Goal: Task Accomplishment & Management: Use online tool/utility

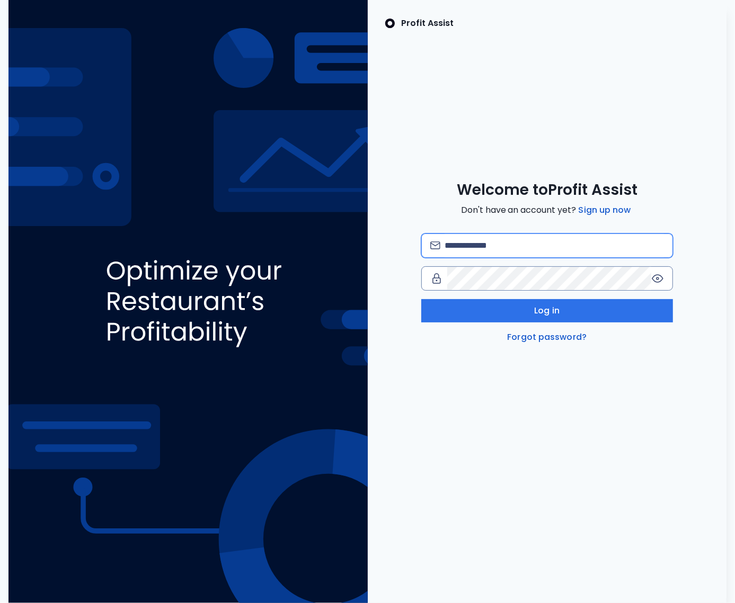
click at [477, 202] on div "Welcome to Profit Assist Don't have an account yet? Sign up now Log in Forgot p…" at bounding box center [547, 262] width 359 height 163
type input "**********"
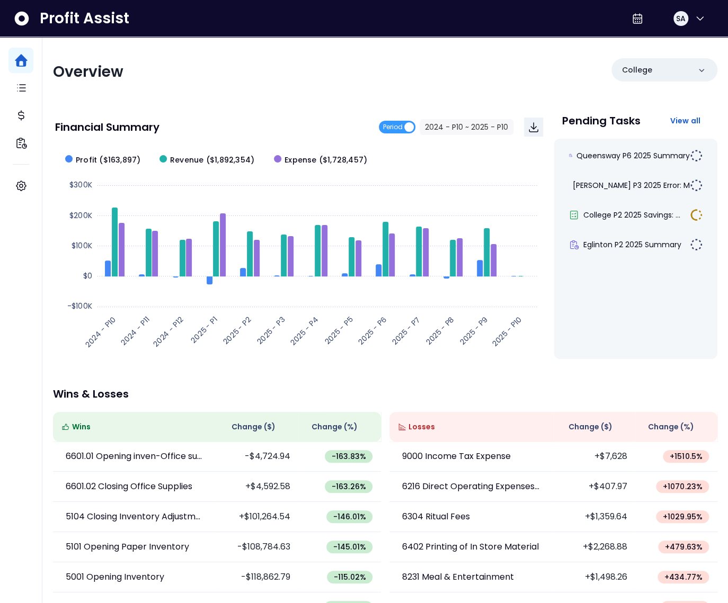
click at [178, 89] on div "Overview College Financial Summary Period 2024 - P10 ~ 2025 - P10 Created with …" at bounding box center [384, 350] width 685 height 627
click at [224, 89] on div "Overview College Financial Summary Period 2024 - P10 ~ 2025 - P10 Created with …" at bounding box center [384, 350] width 685 height 627
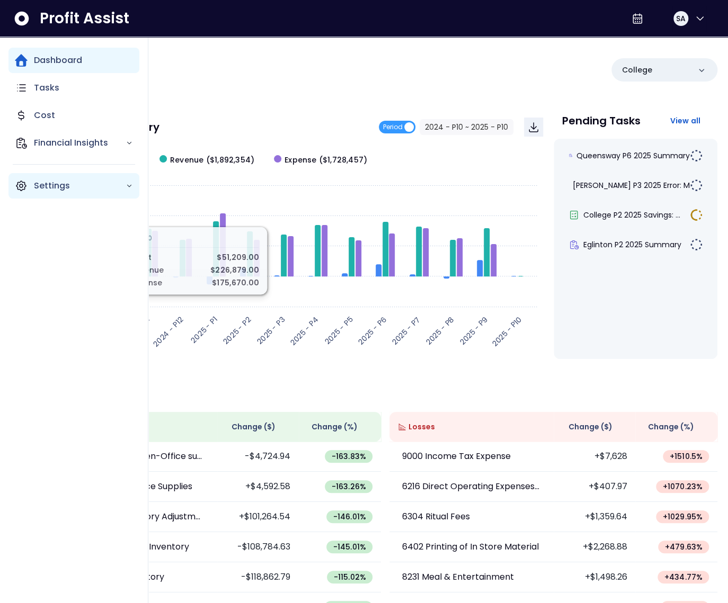
click at [24, 191] on icon "Main navigation" at bounding box center [21, 186] width 13 height 13
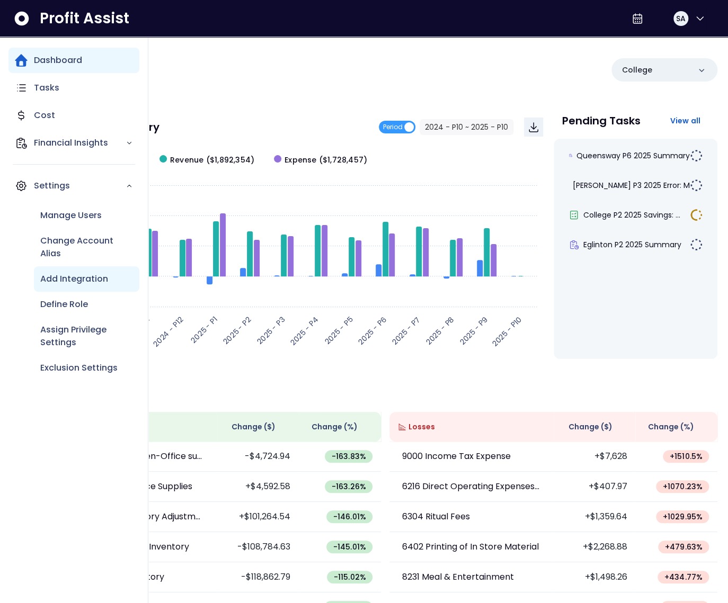
click at [68, 275] on p "Add Integration" at bounding box center [74, 279] width 68 height 13
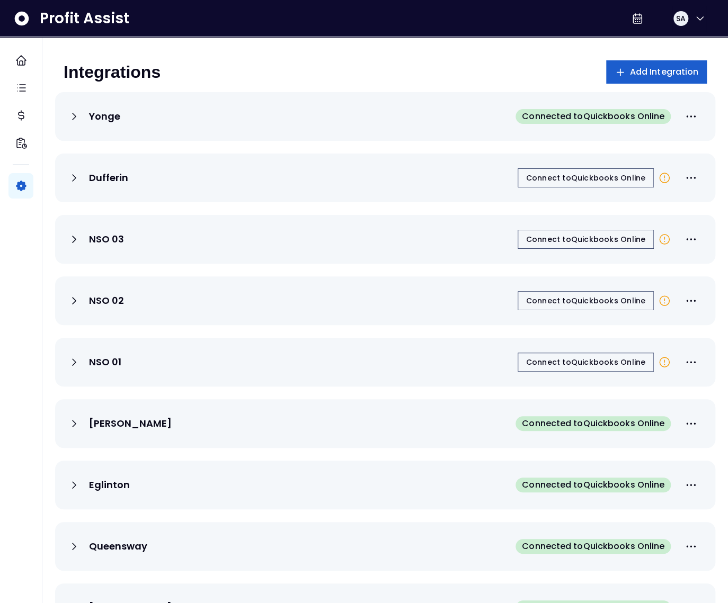
click at [630, 77] on span "Add Integration" at bounding box center [664, 72] width 69 height 13
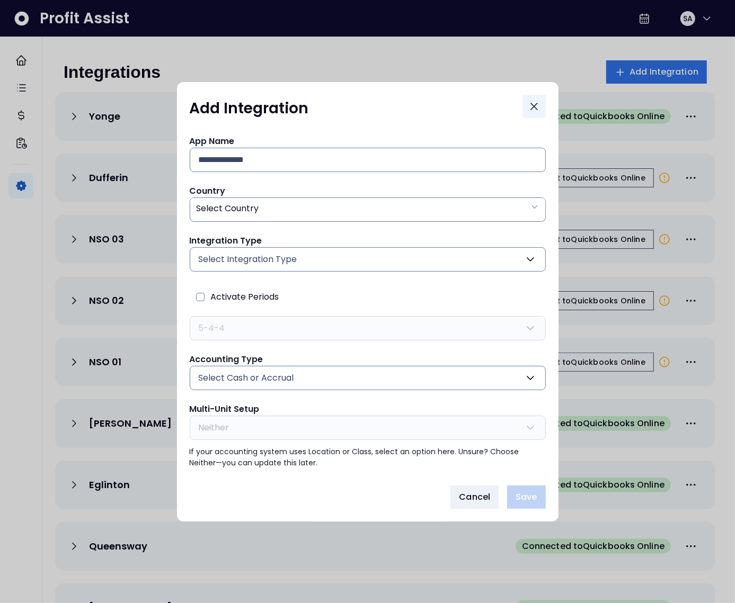
click at [538, 101] on icon "Close" at bounding box center [534, 106] width 13 height 13
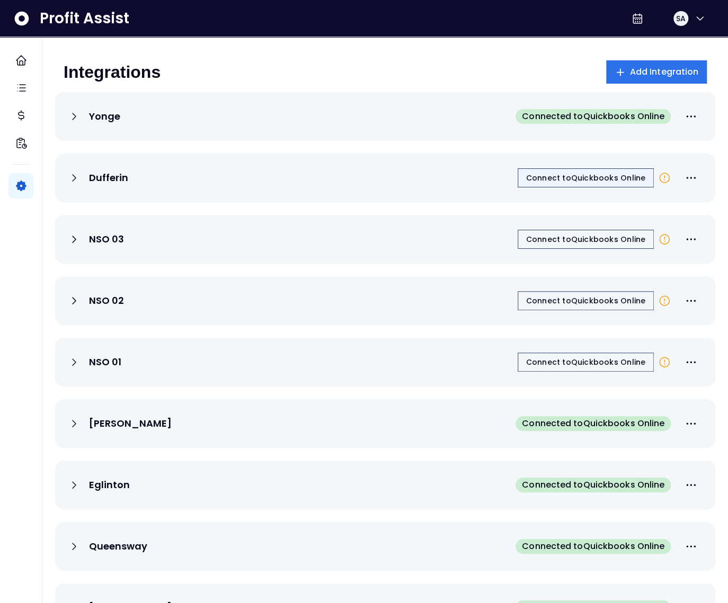
click at [557, 176] on span "Connect to Quickbooks Online" at bounding box center [585, 178] width 119 height 11
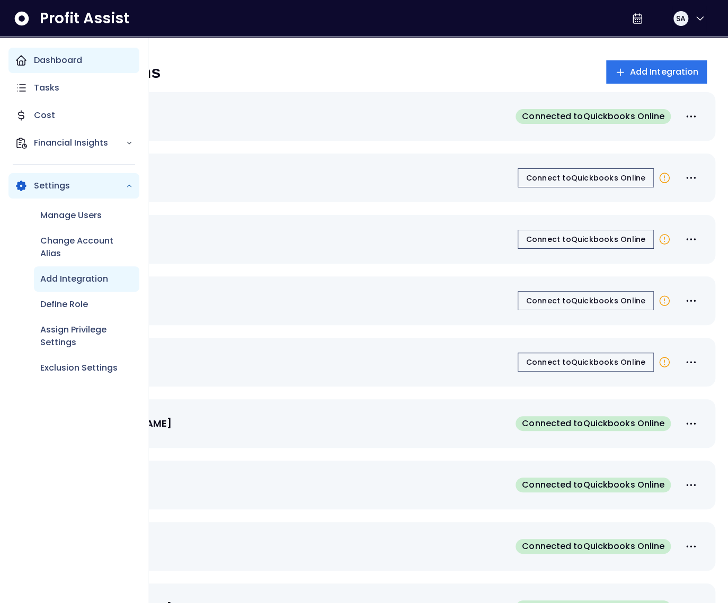
click at [24, 63] on icon "Main navigation" at bounding box center [21, 60] width 13 height 13
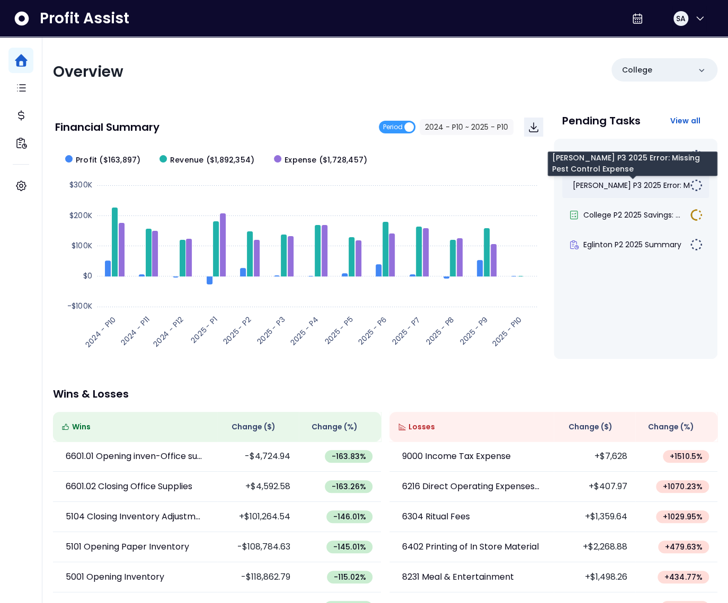
click at [638, 189] on span "[PERSON_NAME] P3 2025 Error: Mis..." at bounding box center [636, 185] width 127 height 11
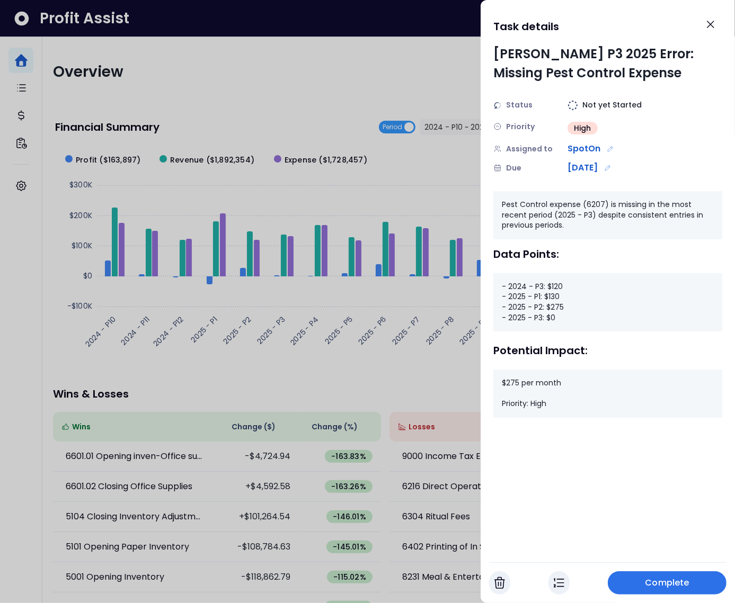
click at [406, 239] on div at bounding box center [367, 301] width 735 height 603
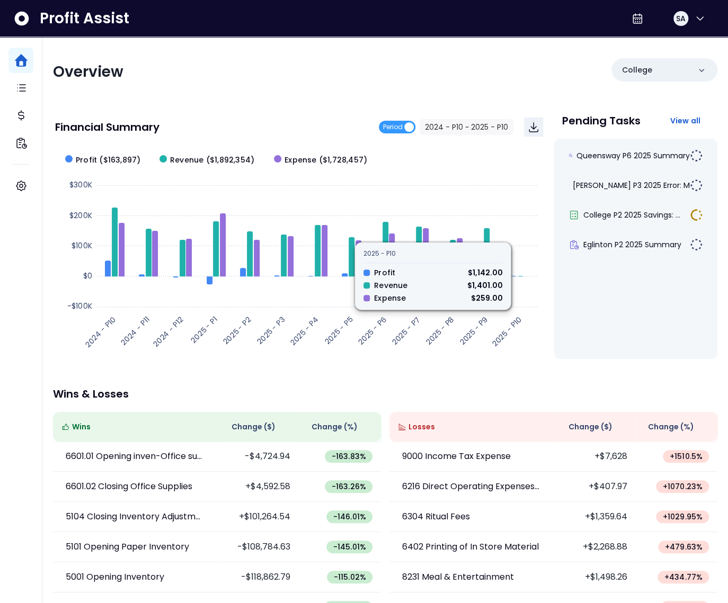
click at [612, 140] on div "Queensway P6 2025 Summary [PERSON_NAME] P3 2025 Error: Mis... College P2 2025 S…" at bounding box center [636, 249] width 164 height 220
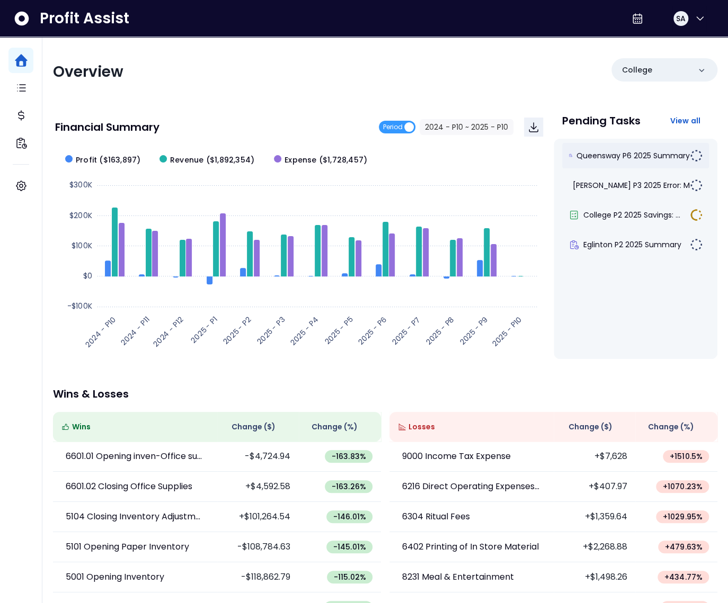
click at [612, 149] on div "Queensway P6 2025 Summary" at bounding box center [635, 155] width 147 height 25
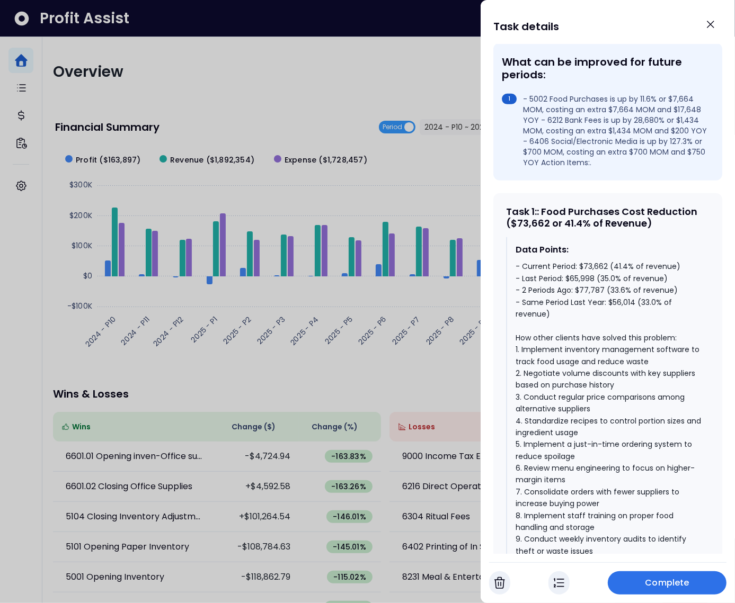
scroll to position [364, 0]
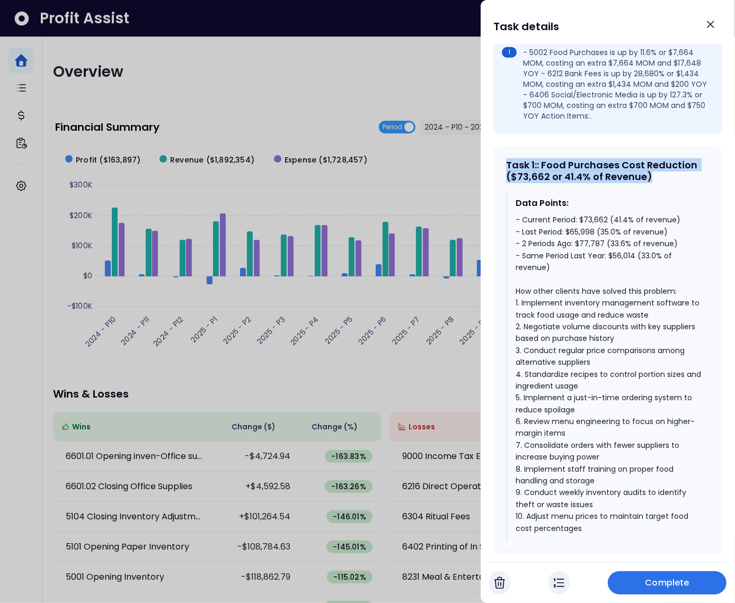
drag, startPoint x: 509, startPoint y: 175, endPoint x: 656, endPoint y: 189, distance: 147.9
click at [656, 182] on div "Task 1 : : Food Purchases Cost Reduction ($73,662 or 41.4% of Revenue)" at bounding box center [607, 170] width 203 height 23
click at [610, 263] on div "- Current Period: $73,662 (41.4% of revenue) - Last Period: $65,998 (35.0% of r…" at bounding box center [607, 374] width 185 height 320
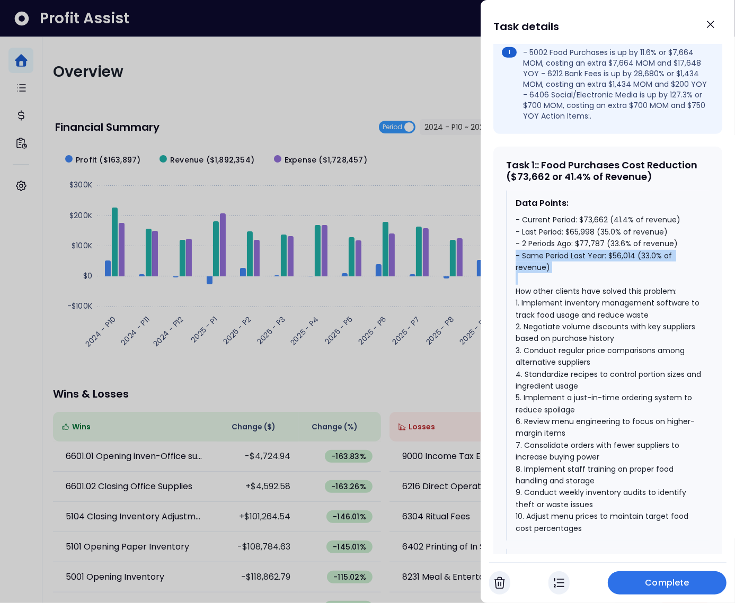
click at [610, 263] on div "- Current Period: $73,662 (41.4% of revenue) - Last Period: $65,998 (35.0% of r…" at bounding box center [607, 374] width 185 height 320
click at [598, 253] on div "- Current Period: $73,662 (41.4% of revenue) - Last Period: $65,998 (35.0% of r…" at bounding box center [607, 374] width 185 height 320
click at [599, 244] on div "- Current Period: $73,662 (41.4% of revenue) - Last Period: $65,998 (35.0% of r…" at bounding box center [607, 374] width 185 height 320
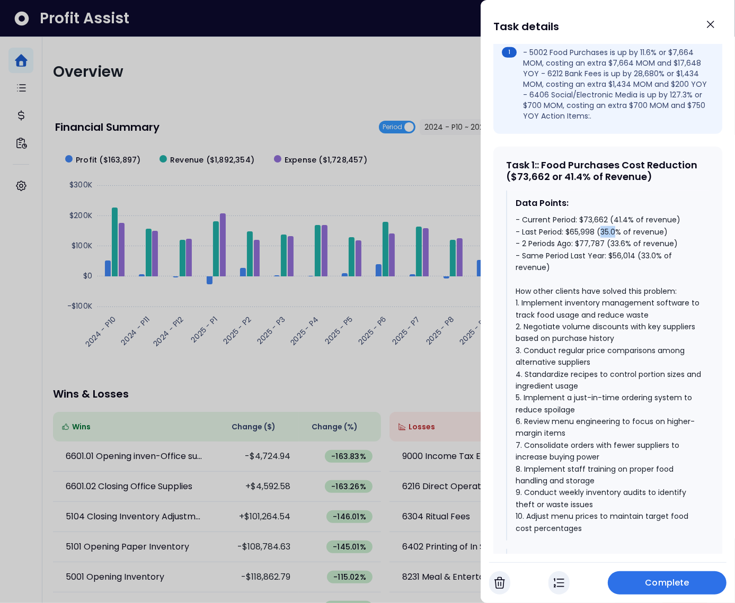
click at [599, 244] on div "- Current Period: $73,662 (41.4% of revenue) - Last Period: $65,998 (35.0% of r…" at bounding box center [607, 374] width 185 height 320
click at [599, 230] on div "- Current Period: $73,662 (41.4% of revenue) - Last Period: $65,998 (35.0% of r…" at bounding box center [607, 374] width 185 height 320
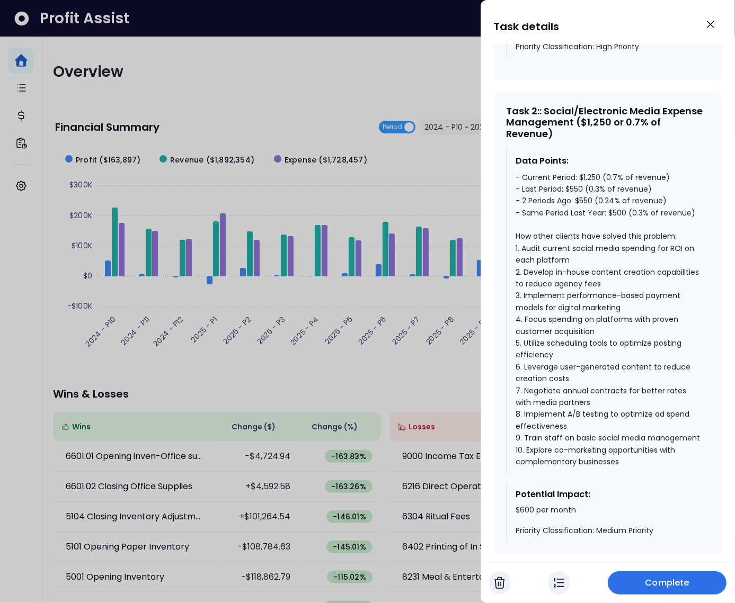
scroll to position [915, 0]
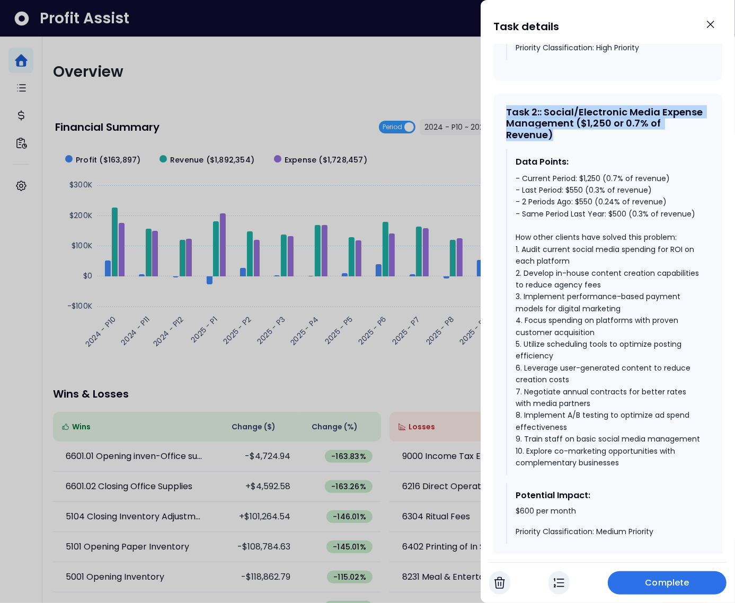
drag, startPoint x: 572, startPoint y: 148, endPoint x: 493, endPoint y: 115, distance: 84.8
click at [493, 115] on div "Task 2 : : Social/Electronic Media Expense Management ($1,250 or 0.7% of Revenu…" at bounding box center [607, 330] width 229 height 472
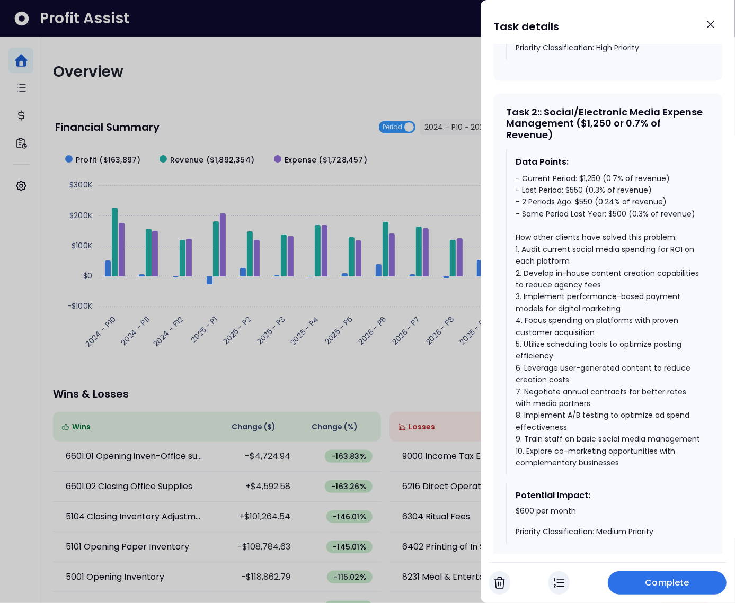
click at [621, 223] on div "- Current Period: $1,250 (0.7% of revenue) - Last Period: $550 (0.3% of revenue…" at bounding box center [607, 321] width 185 height 297
click at [586, 216] on div "- Current Period: $1,250 (0.7% of revenue) - Last Period: $550 (0.3% of revenue…" at bounding box center [607, 321] width 185 height 297
click at [591, 190] on div "- Current Period: $1,250 (0.7% of revenue) - Last Period: $550 (0.3% of revenue…" at bounding box center [607, 321] width 185 height 297
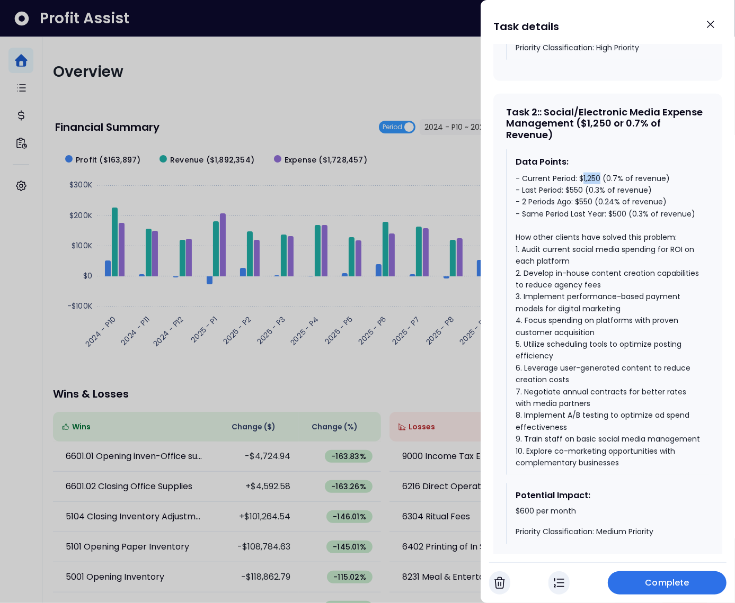
click at [591, 190] on div "- Current Period: $1,250 (0.7% of revenue) - Last Period: $550 (0.3% of revenue…" at bounding box center [607, 321] width 185 height 297
click at [587, 209] on div "- Current Period: $1,250 (0.7% of revenue) - Last Period: $550 (0.3% of revenue…" at bounding box center [607, 321] width 185 height 297
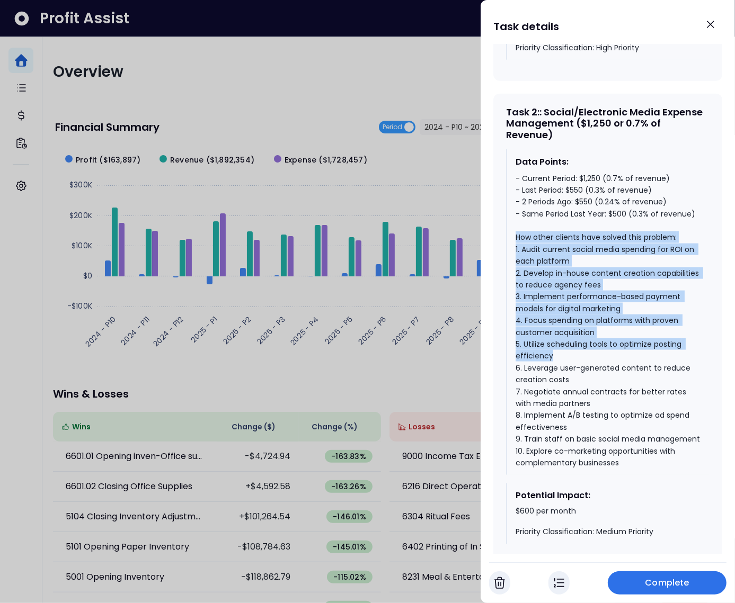
drag, startPoint x: 514, startPoint y: 246, endPoint x: 665, endPoint y: 370, distance: 195.3
click at [665, 370] on div "Data Points: - Current Period: $1,250 (0.7% of revenue) - Last Period: $550 (0.…" at bounding box center [607, 312] width 203 height 326
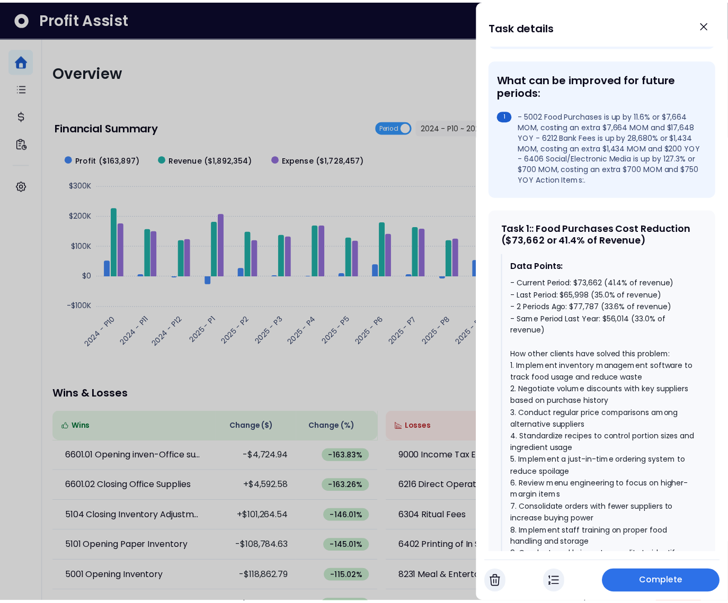
scroll to position [303, 0]
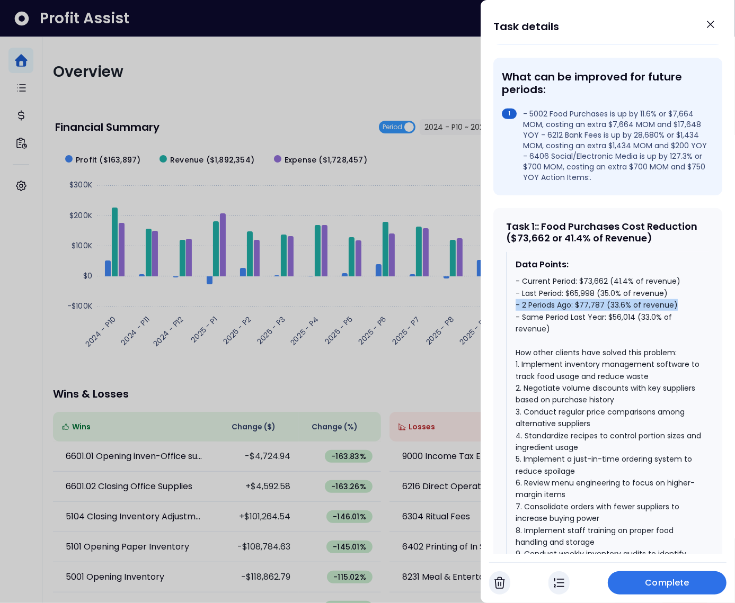
drag, startPoint x: 674, startPoint y: 318, endPoint x: 516, endPoint y: 314, distance: 158.4
click at [516, 314] on div "- Current Period: $73,662 (41.4% of revenue) - Last Period: $65,998 (35.0% of r…" at bounding box center [607, 435] width 185 height 320
click at [439, 90] on div at bounding box center [367, 301] width 735 height 603
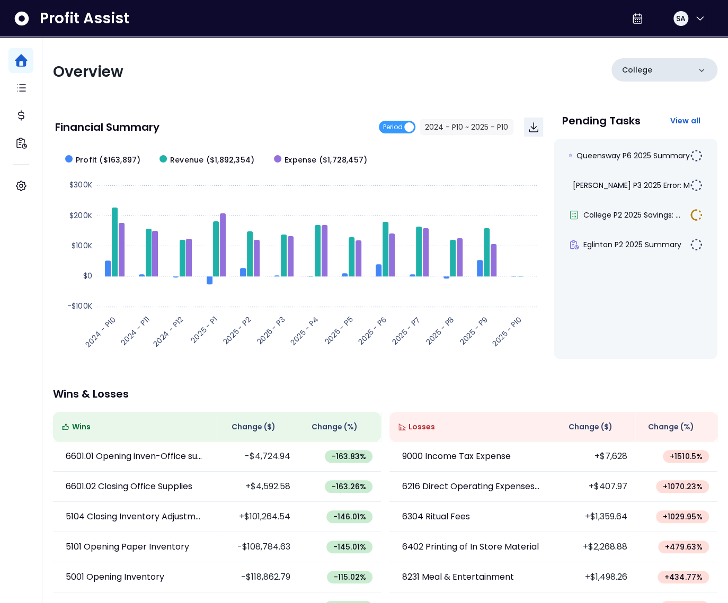
click at [680, 66] on div "College" at bounding box center [664, 69] width 106 height 23
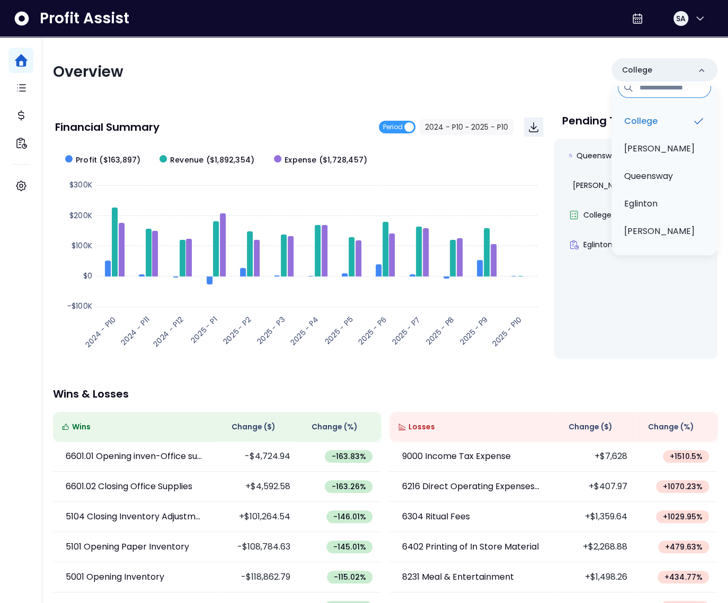
scroll to position [16, 0]
click at [167, 113] on div "Financial Summary Period 2024 - P10 ~ 2025 - P10" at bounding box center [299, 127] width 488 height 36
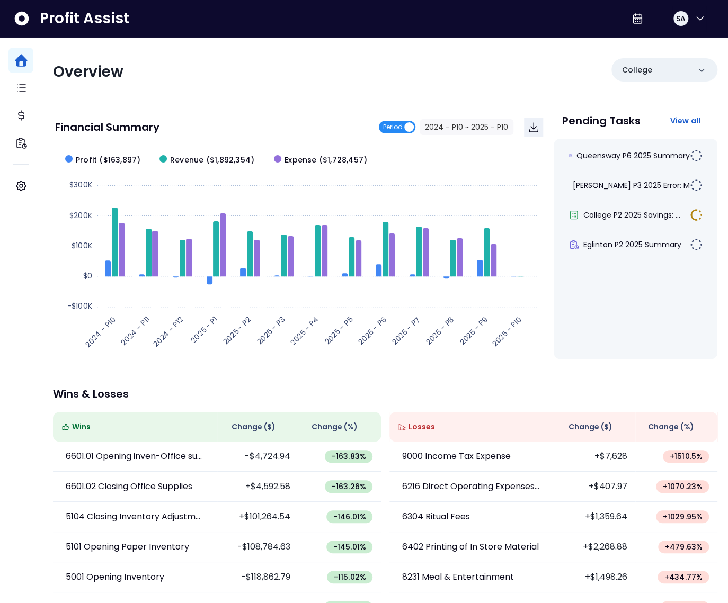
click at [398, 127] on span "Period" at bounding box center [393, 127] width 20 height 13
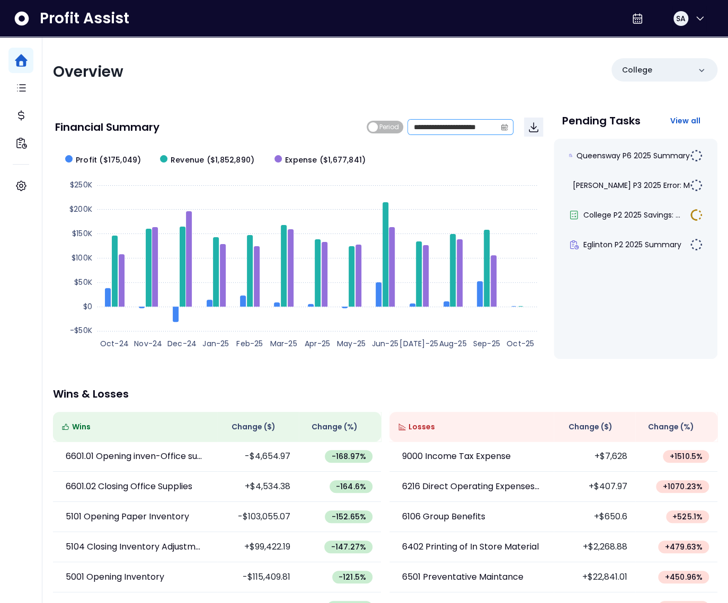
click at [497, 128] on span at bounding box center [504, 127] width 17 height 15
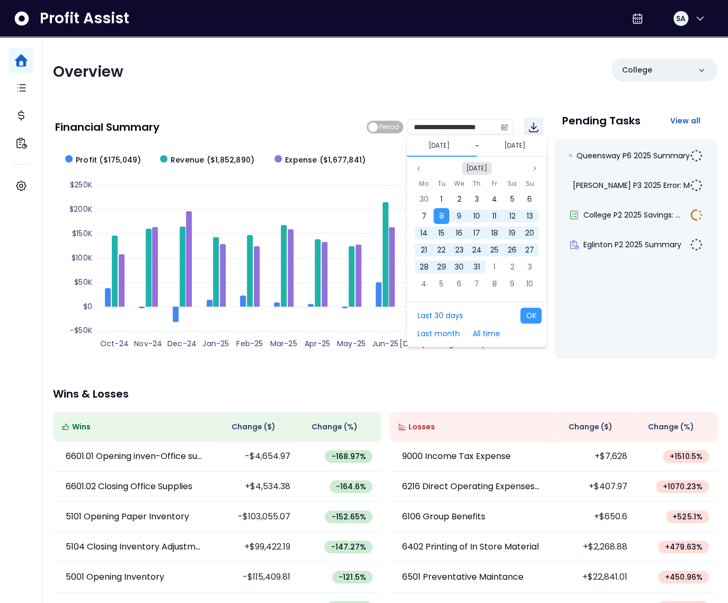
click at [471, 163] on button "[DATE]" at bounding box center [477, 168] width 30 height 13
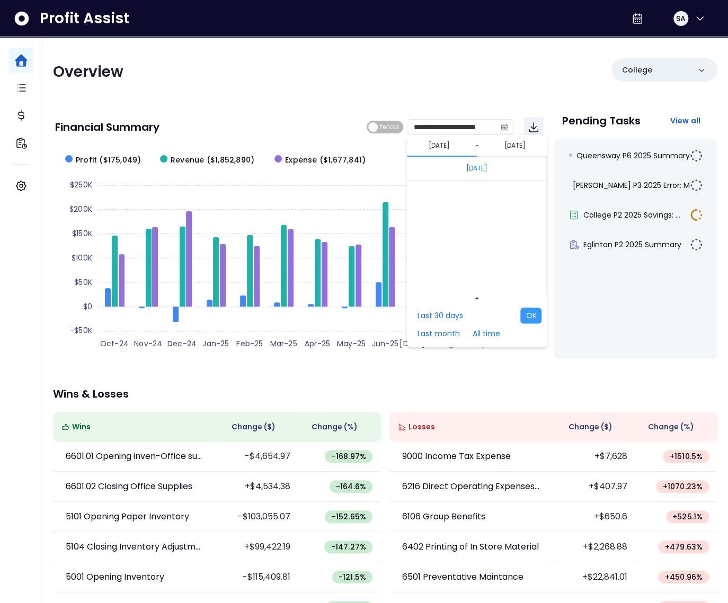
scroll to position [7093, 0]
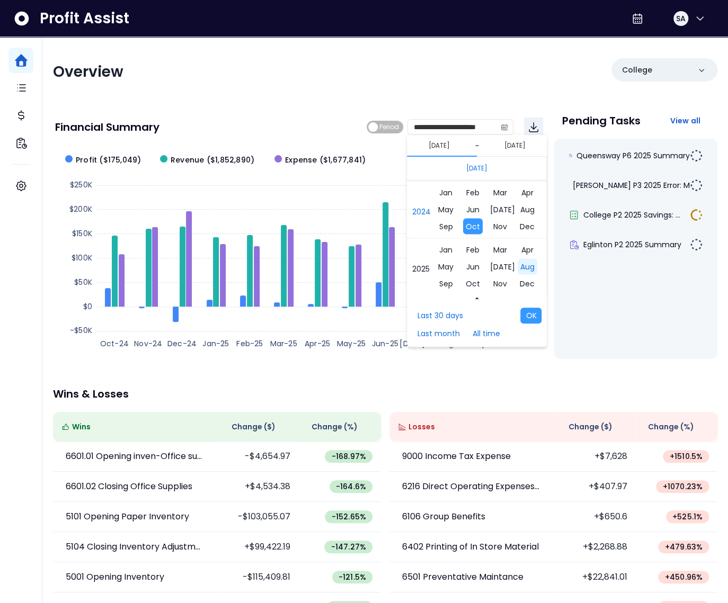
click at [518, 269] on span "Aug" at bounding box center [528, 266] width 20 height 16
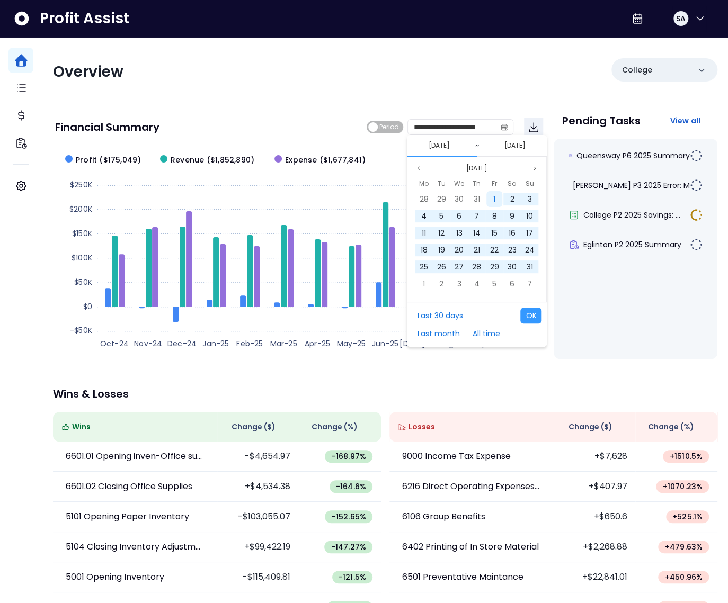
click at [491, 200] on div "1" at bounding box center [494, 199] width 16 height 16
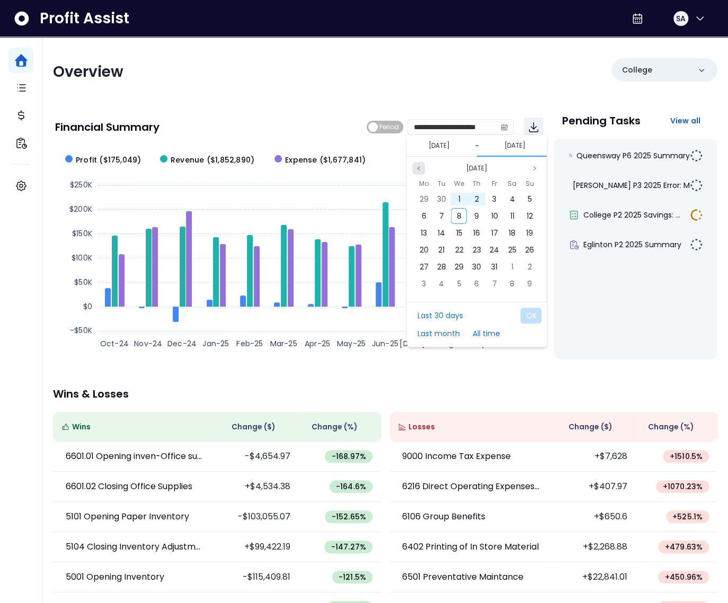
click at [415, 167] on icon "page previous" at bounding box center [418, 168] width 6 height 6
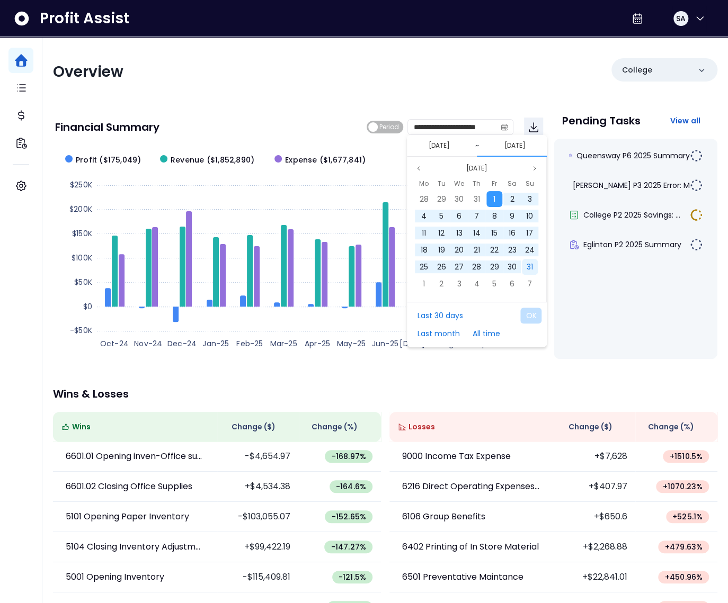
click at [531, 266] on span "31" at bounding box center [530, 267] width 6 height 11
click at [530, 311] on button "OK" at bounding box center [530, 316] width 21 height 16
type input "**********"
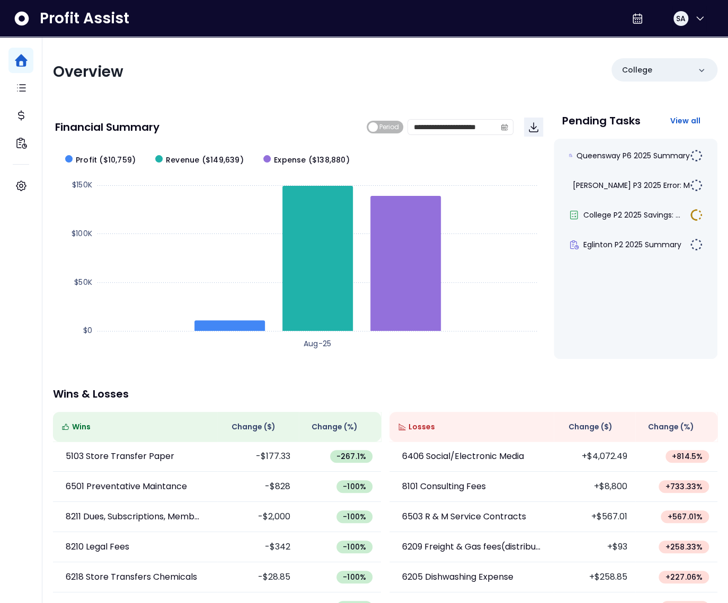
click at [563, 423] on div "Change ( $ )" at bounding box center [594, 427] width 65 height 13
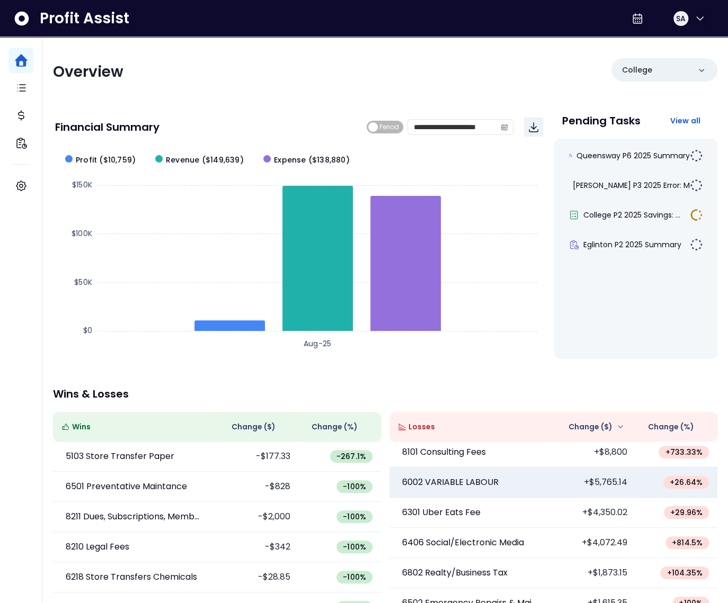
scroll to position [0, 0]
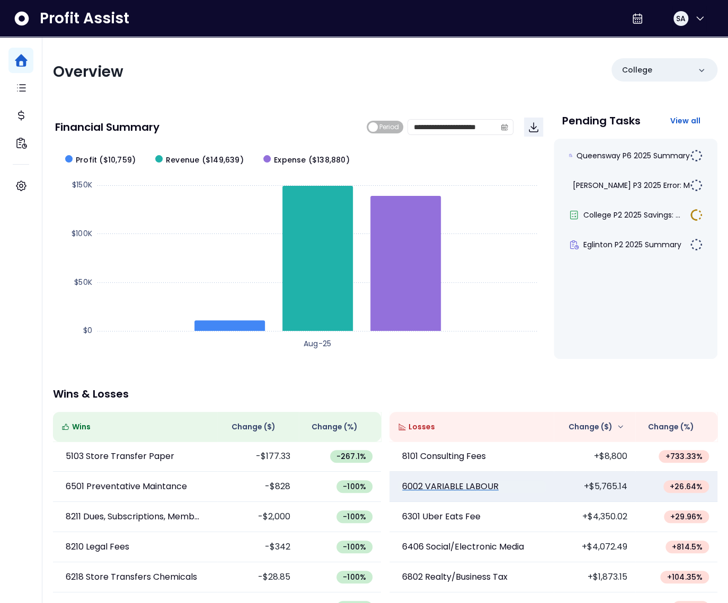
click at [449, 485] on p "6002 VARIABLE LABOUR" at bounding box center [450, 486] width 96 height 13
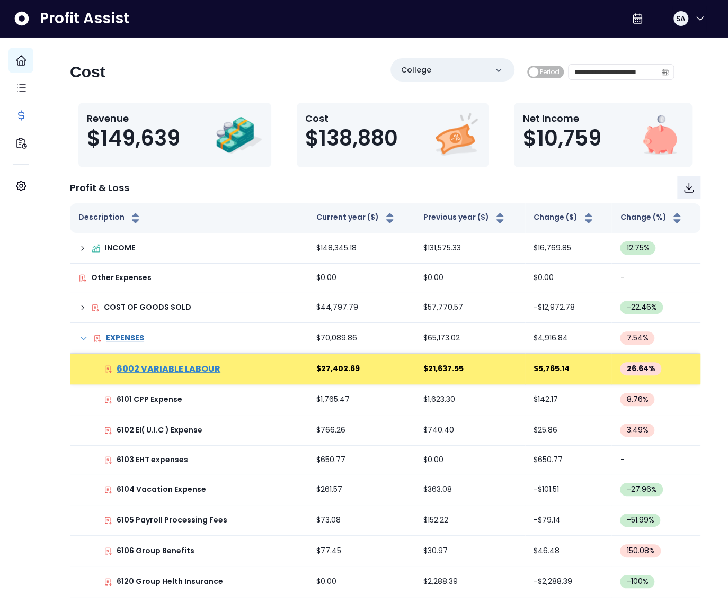
click at [203, 364] on p "6002 VARIABLE LABOUR" at bounding box center [169, 369] width 104 height 13
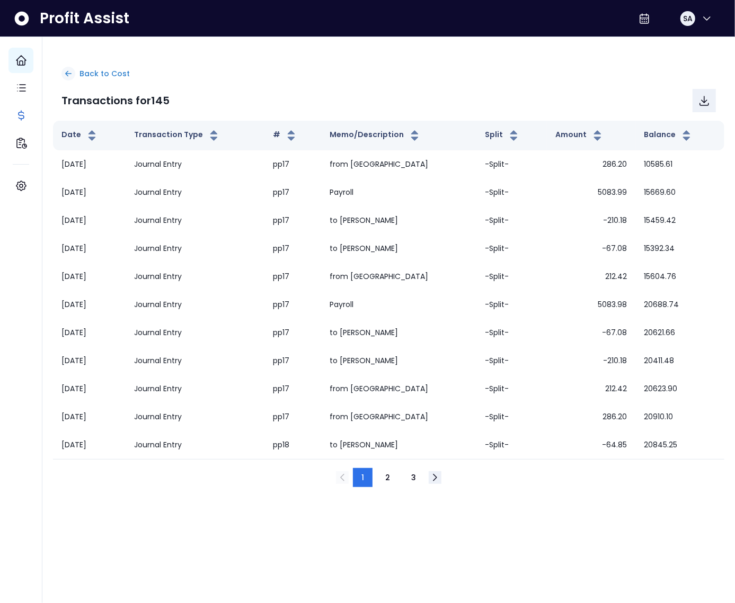
click at [99, 78] on p "Back to Cost" at bounding box center [104, 73] width 50 height 11
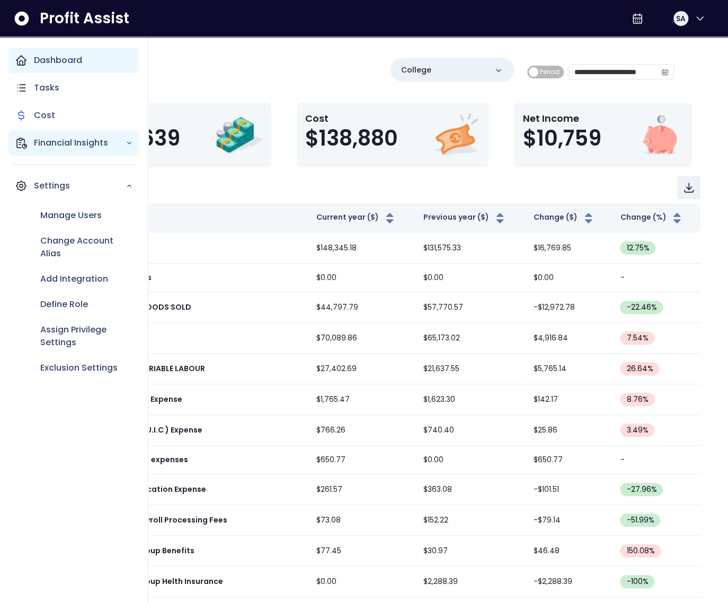
click at [39, 151] on div "Financial Insights" at bounding box center [73, 142] width 131 height 25
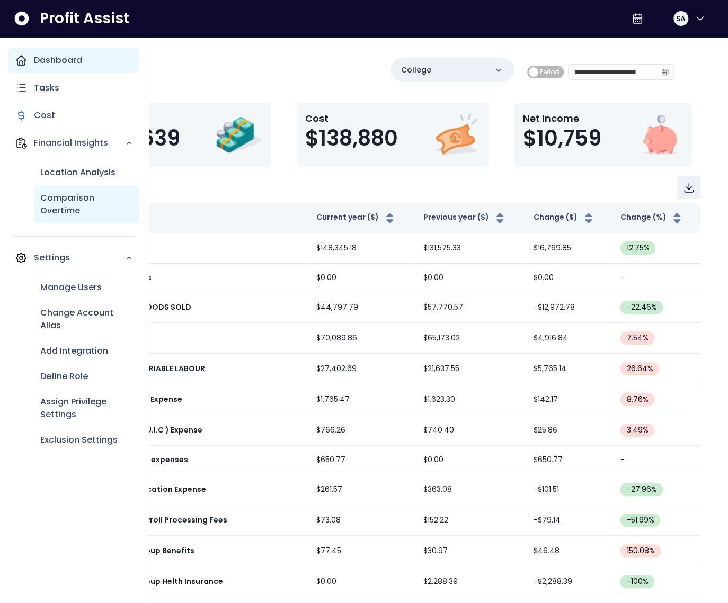
click at [55, 204] on p "Comparison Overtime" at bounding box center [86, 204] width 93 height 25
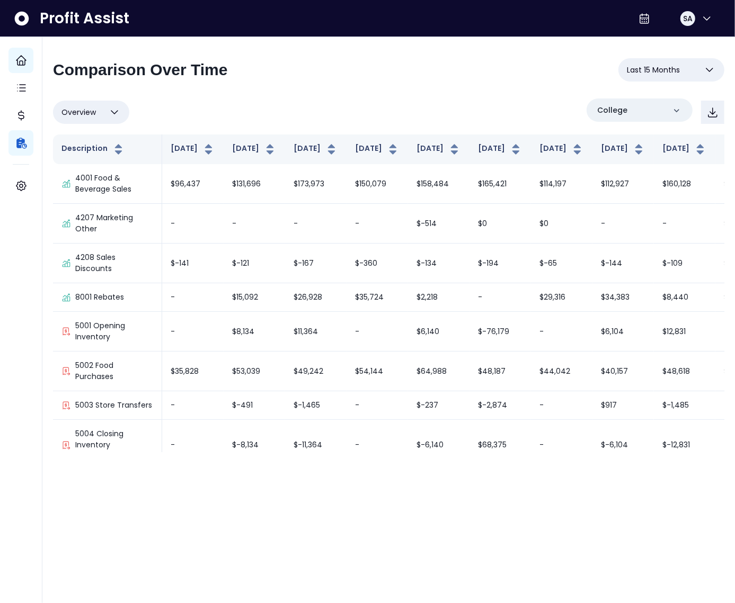
click at [103, 120] on button "Overview" at bounding box center [91, 112] width 76 height 23
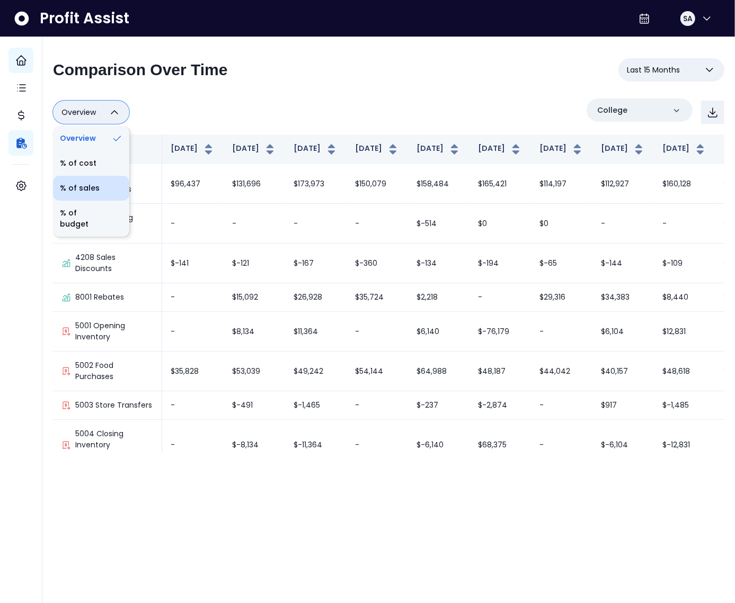
click at [88, 191] on li "% of sales" at bounding box center [91, 188] width 76 height 25
type input "*********"
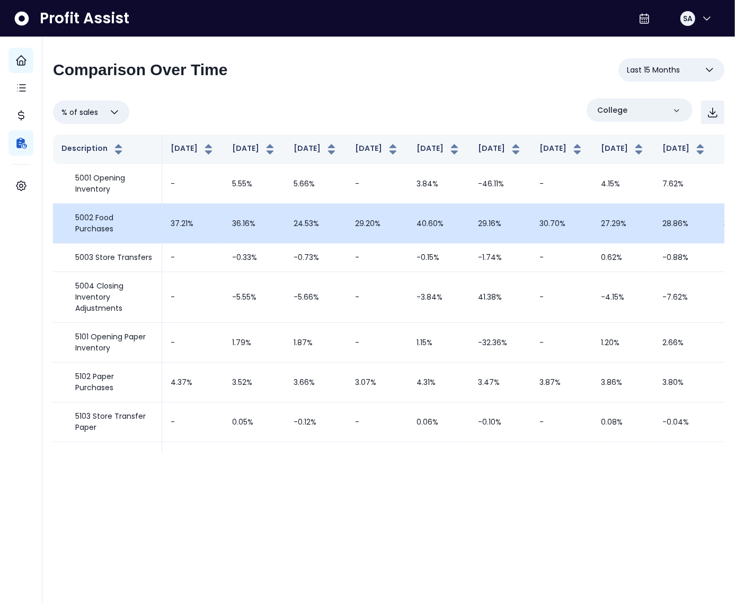
click at [224, 230] on td "36.16%" at bounding box center [254, 224] width 61 height 40
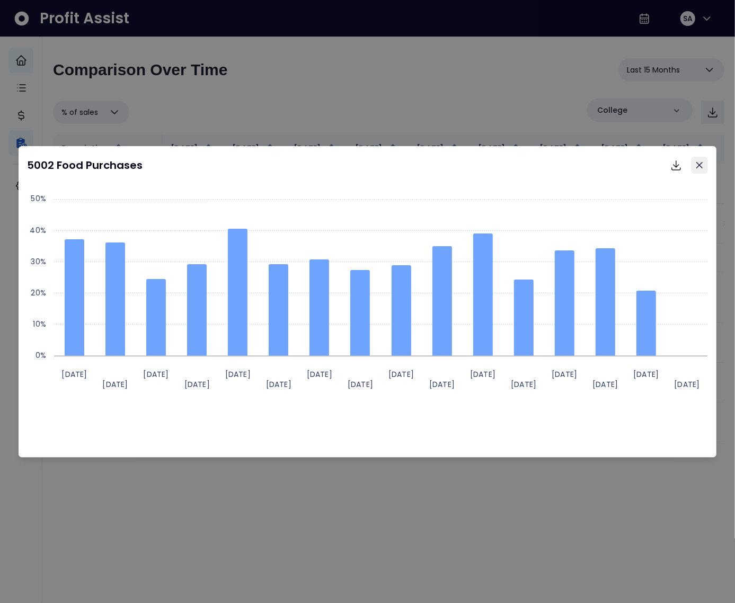
click at [702, 165] on icon "Close" at bounding box center [699, 165] width 6 height 6
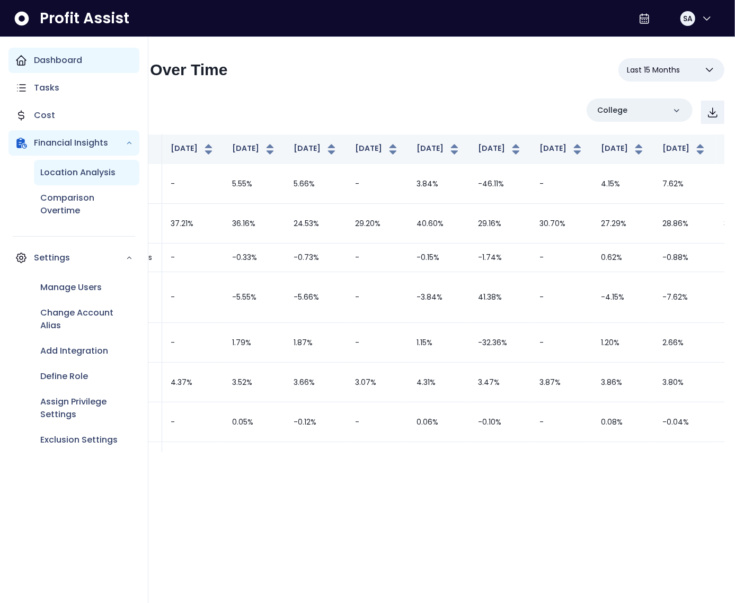
click at [48, 171] on p "Location Analysis" at bounding box center [77, 172] width 75 height 13
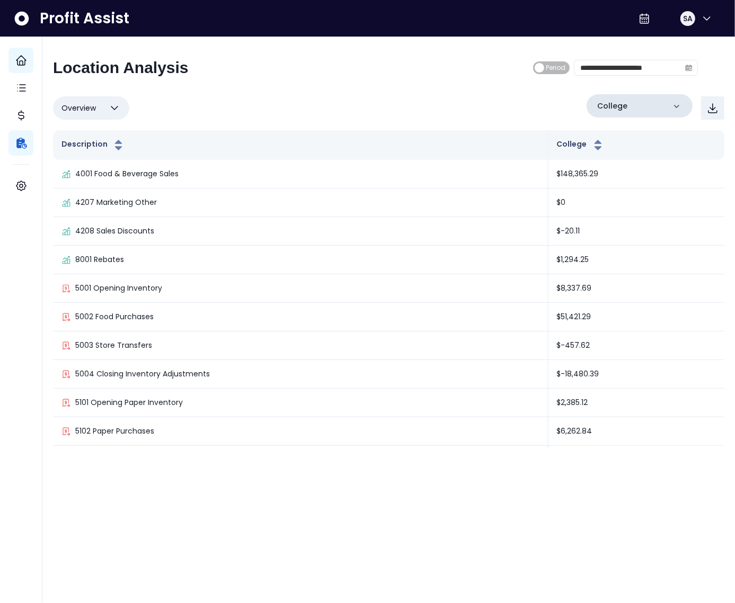
click at [647, 100] on div "College" at bounding box center [639, 105] width 106 height 23
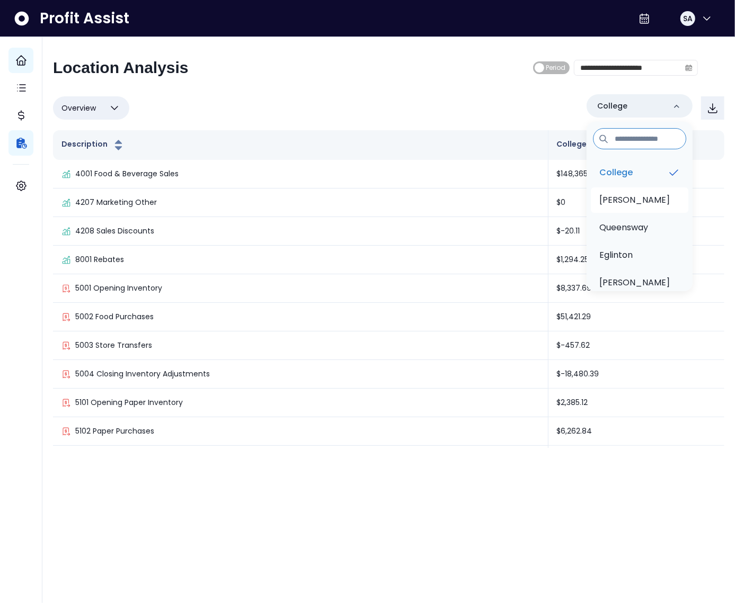
click at [619, 188] on li "[PERSON_NAME]" at bounding box center [639, 200] width 97 height 25
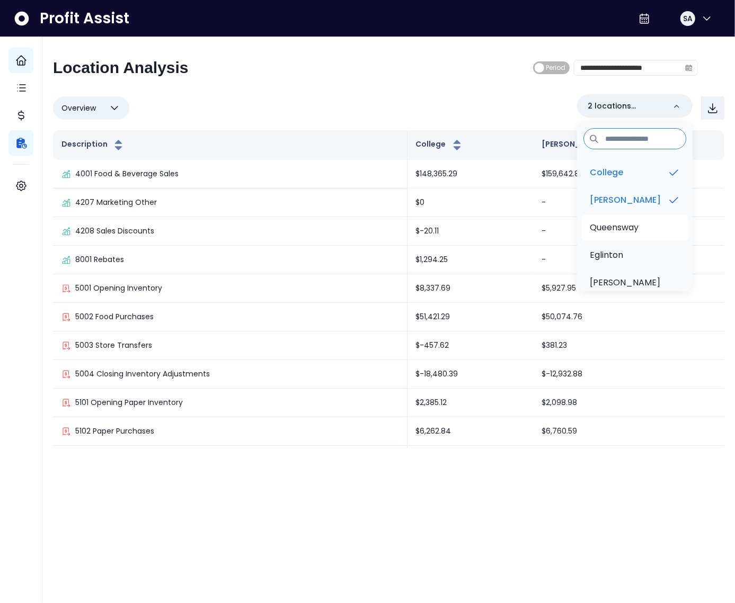
click at [616, 222] on p "Queensway" at bounding box center [614, 227] width 49 height 13
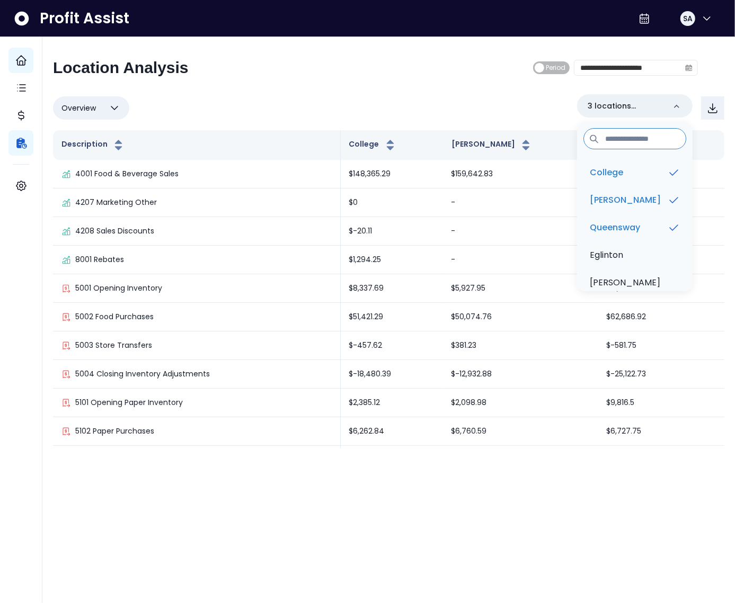
click at [429, 97] on div "Overview Overview % of cost % of sales % of budget ******** 3 locations selecte…" at bounding box center [388, 108] width 671 height 28
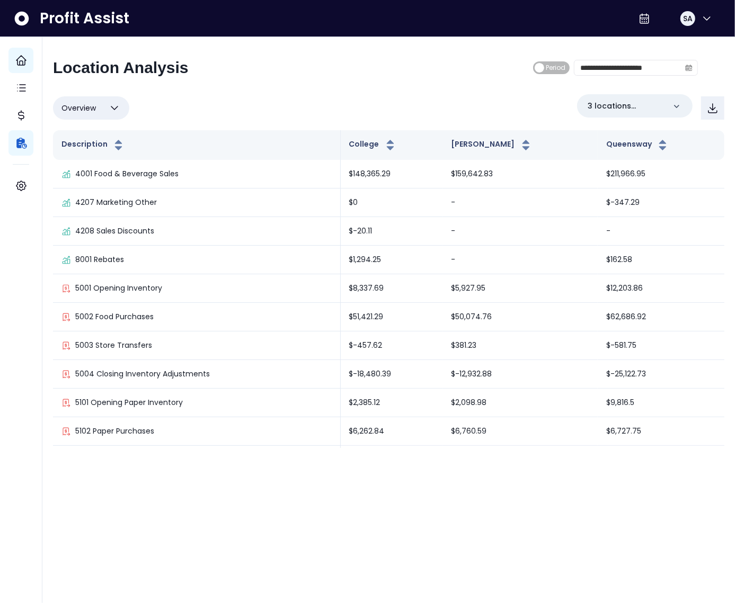
click at [83, 96] on button "Overview" at bounding box center [91, 107] width 76 height 23
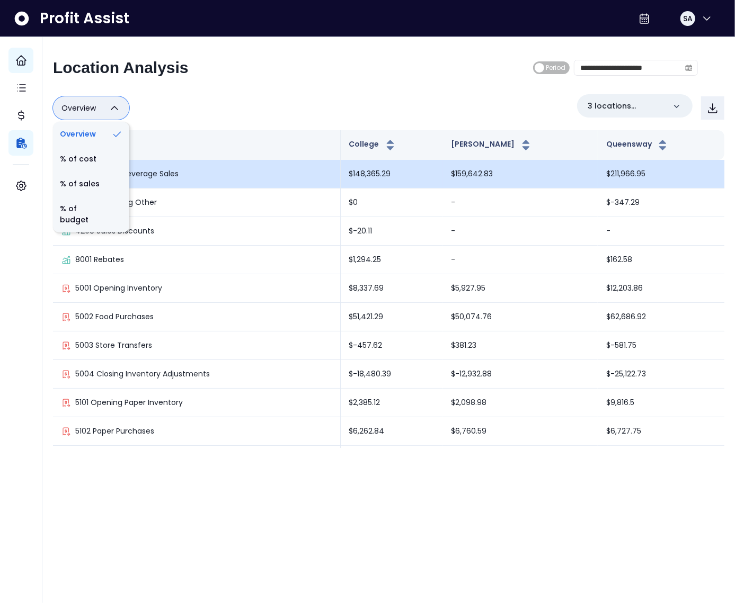
click at [103, 186] on li "% of sales" at bounding box center [91, 184] width 76 height 25
type input "*********"
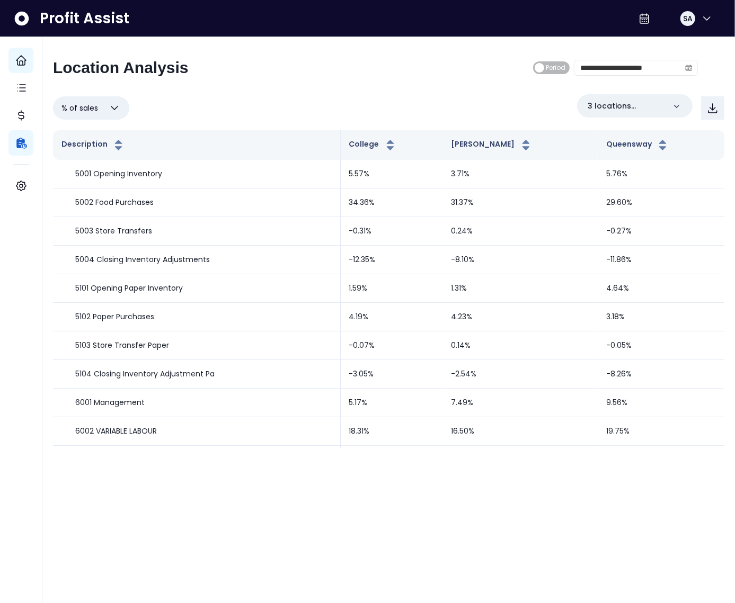
click at [246, 86] on div "**********" at bounding box center [388, 253] width 671 height 390
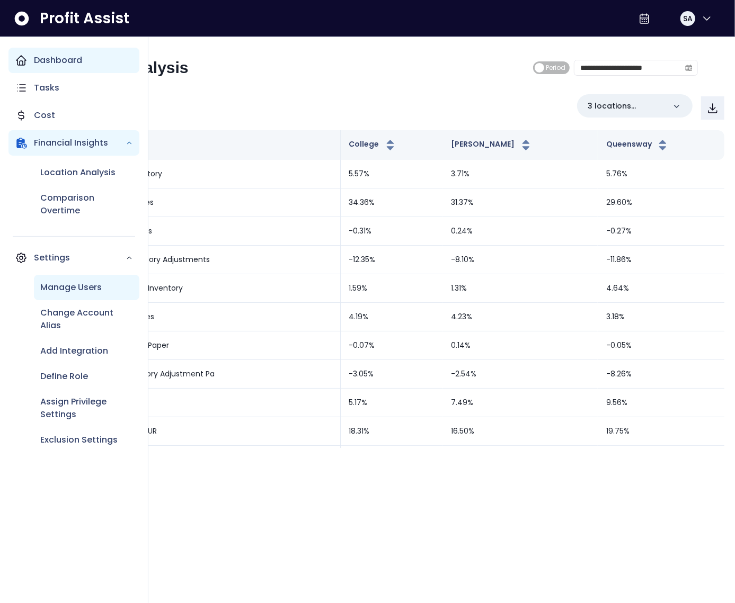
click at [67, 293] on p "Manage Users" at bounding box center [70, 287] width 61 height 13
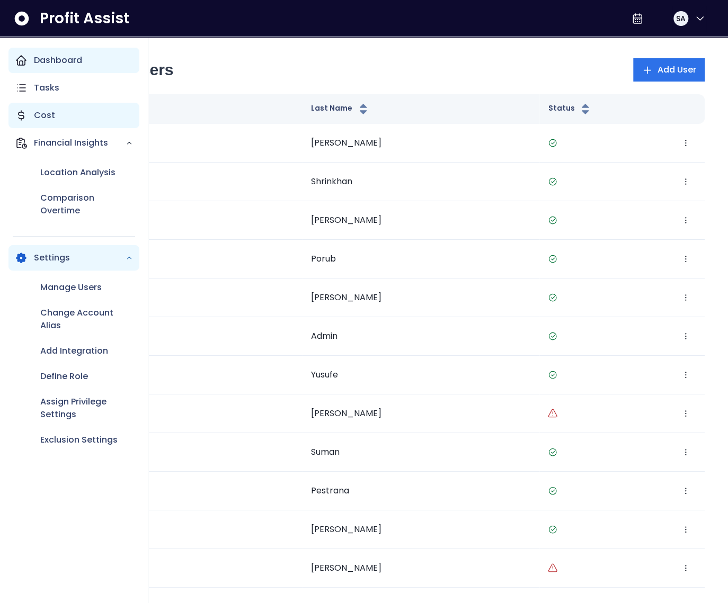
click at [43, 116] on p "Cost" at bounding box center [44, 115] width 21 height 13
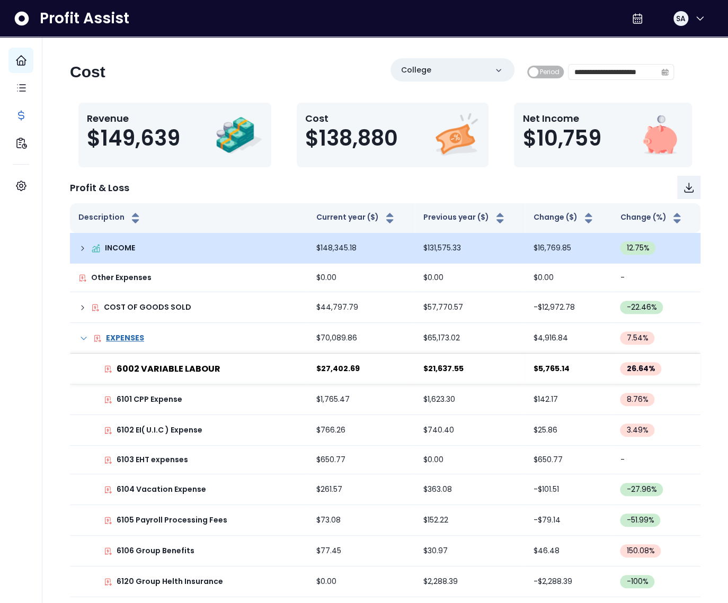
click at [81, 246] on icon at bounding box center [82, 248] width 8 height 8
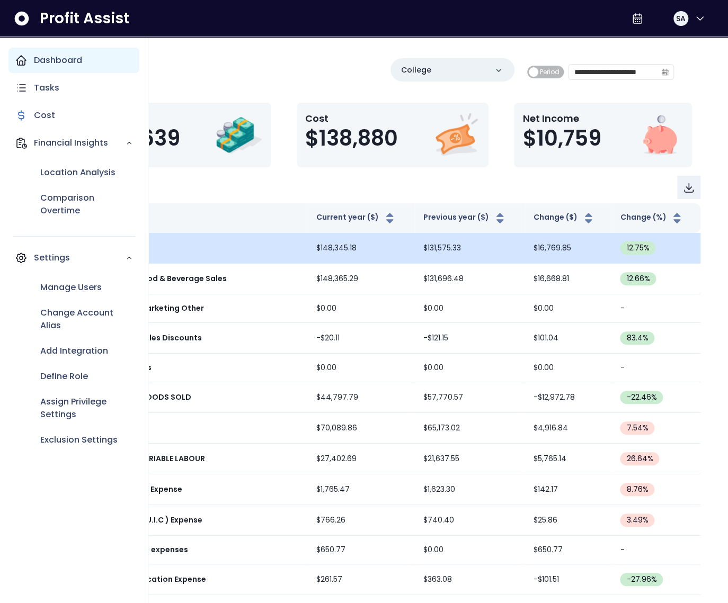
click at [26, 63] on icon "Main navigation" at bounding box center [21, 60] width 13 height 13
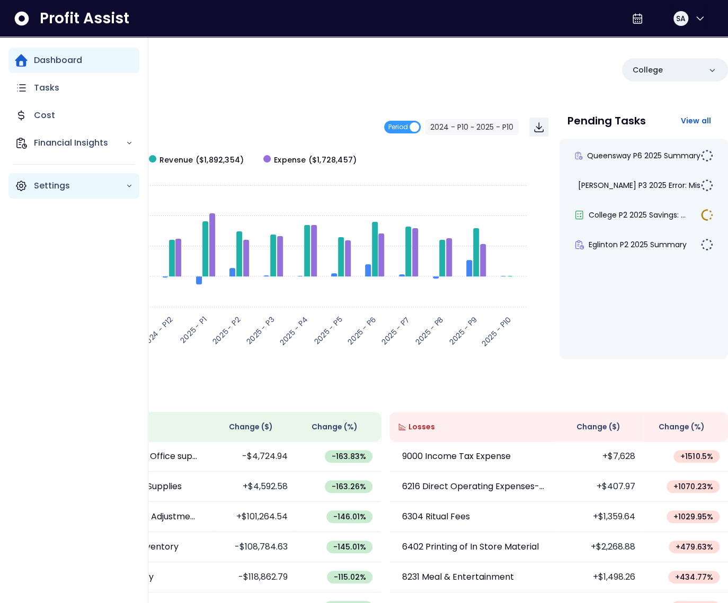
click at [43, 185] on p "Settings" at bounding box center [80, 186] width 92 height 13
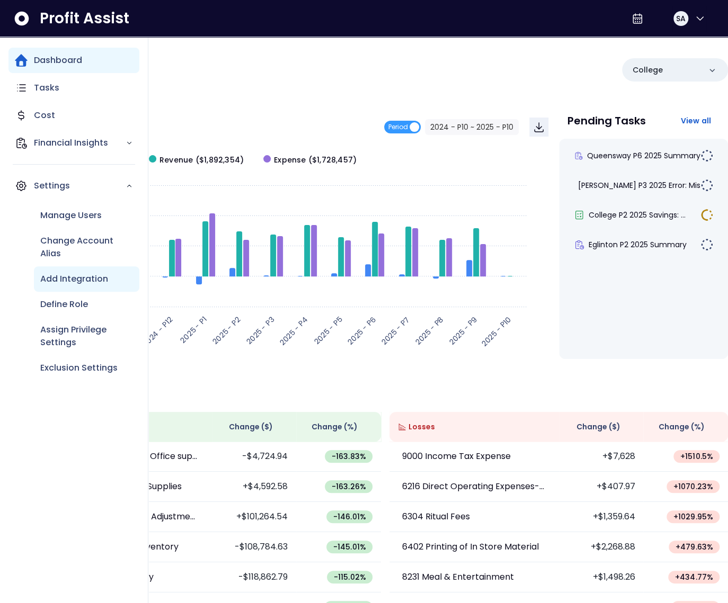
click at [60, 279] on p "Add Integration" at bounding box center [74, 279] width 68 height 13
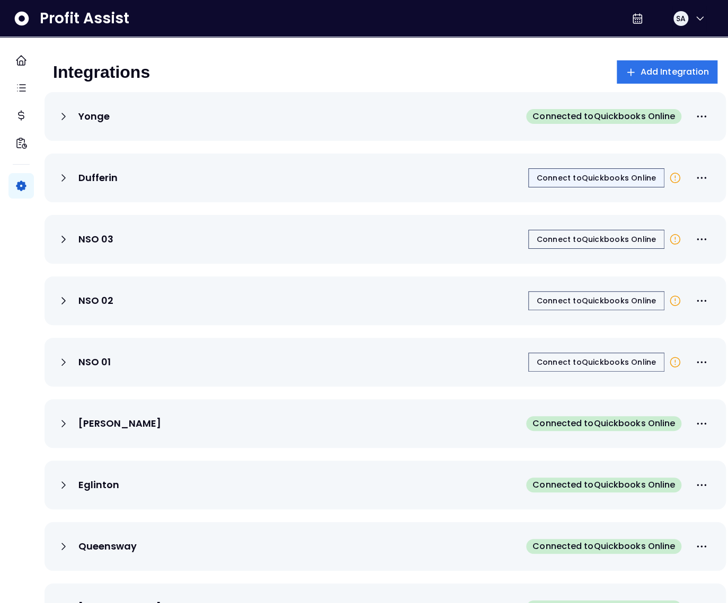
click at [599, 182] on span "Connect to Quickbooks Online" at bounding box center [596, 178] width 119 height 11
click at [289, 66] on div "Integrations Add Integration" at bounding box center [385, 71] width 664 height 23
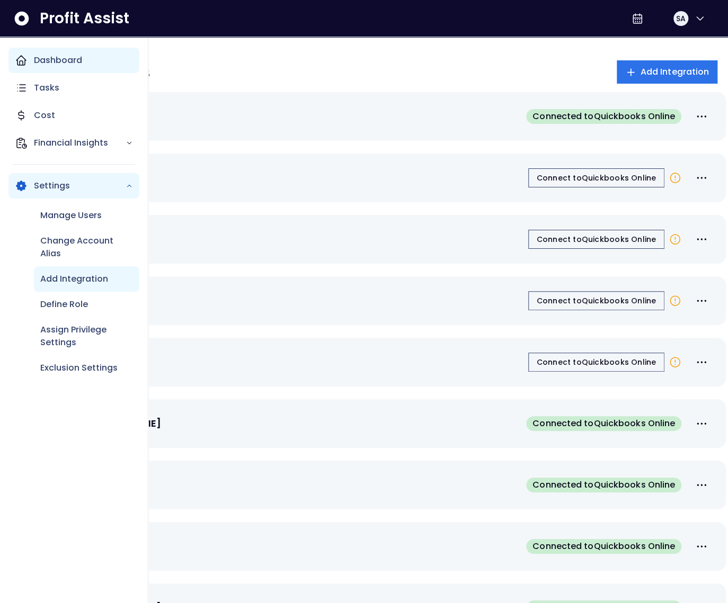
click at [30, 66] on div "Dashboard" at bounding box center [73, 60] width 131 height 25
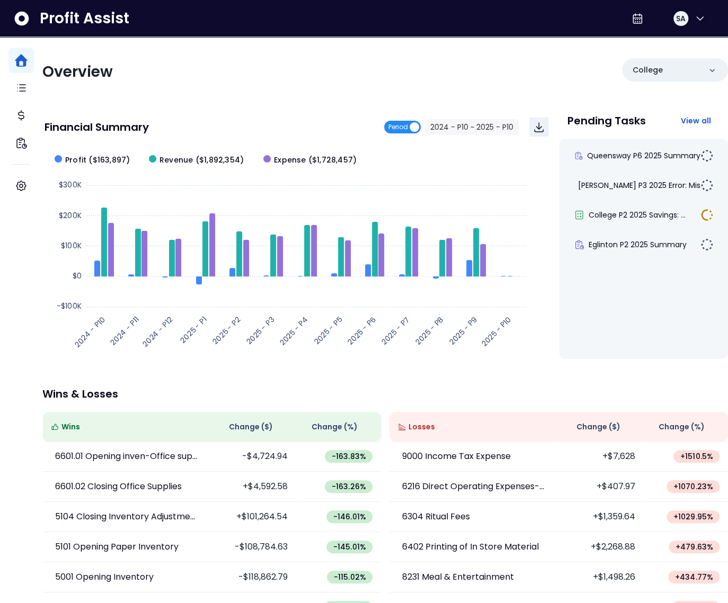
click at [396, 128] on span "Period" at bounding box center [398, 127] width 20 height 13
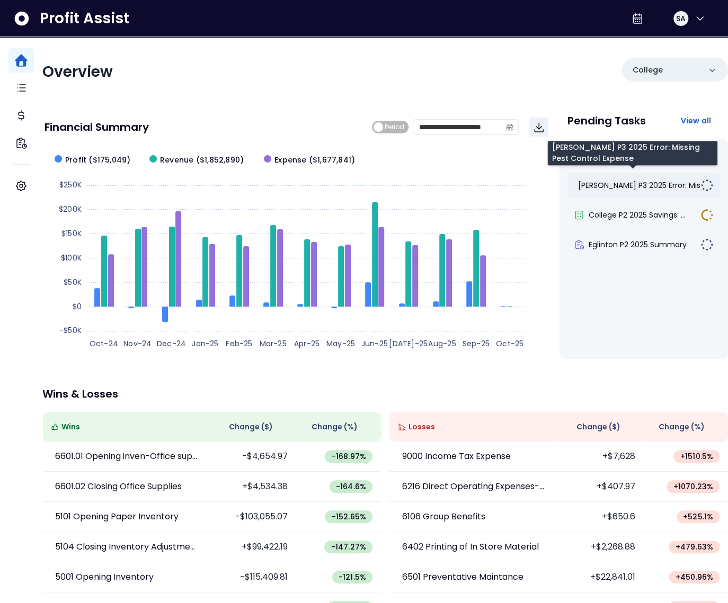
click at [603, 185] on span "[PERSON_NAME] P3 2025 Error: Mis..." at bounding box center [641, 185] width 127 height 11
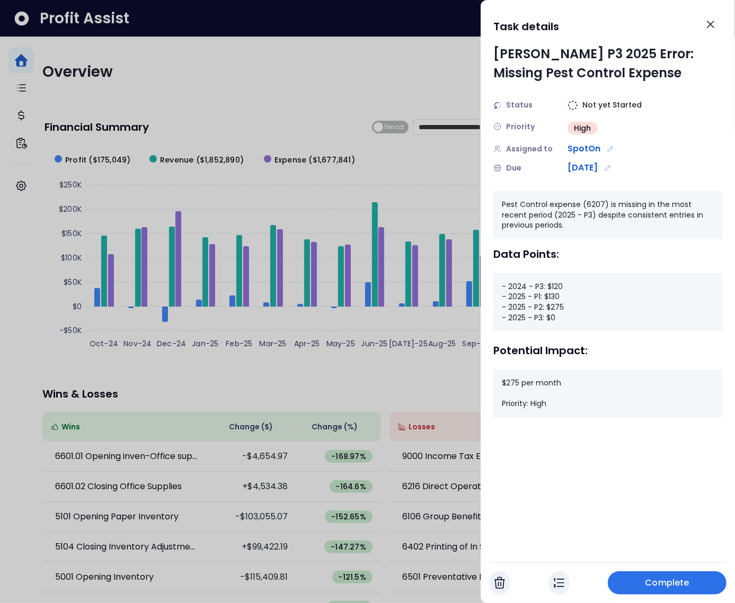
click at [330, 341] on div at bounding box center [367, 301] width 735 height 603
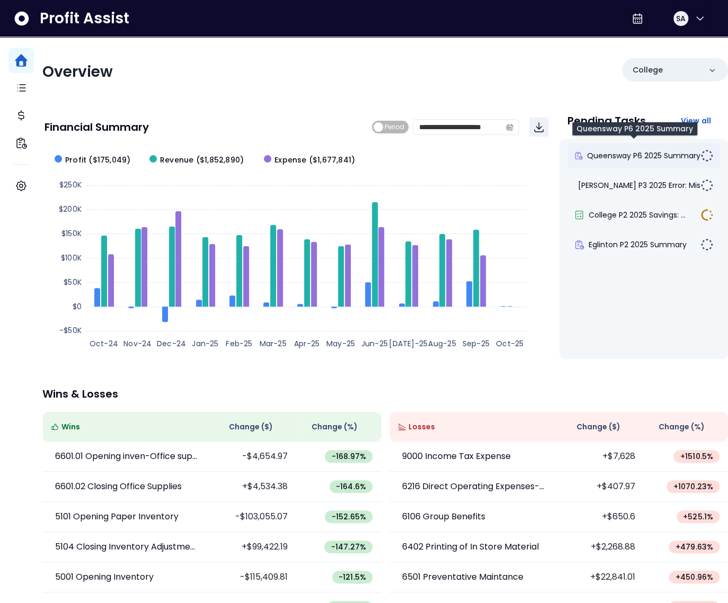
click at [621, 153] on span "Queensway P6 2025 Summary" at bounding box center [643, 155] width 113 height 11
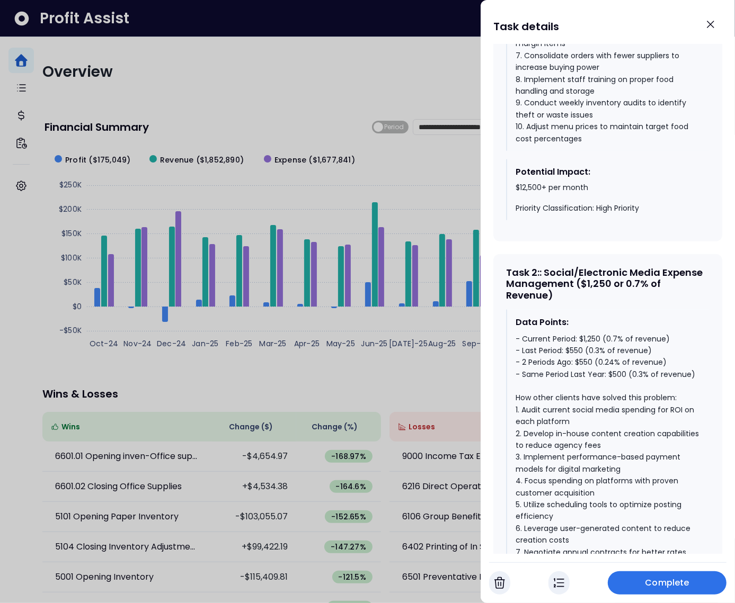
scroll to position [839, 0]
